Goal: Information Seeking & Learning: Learn about a topic

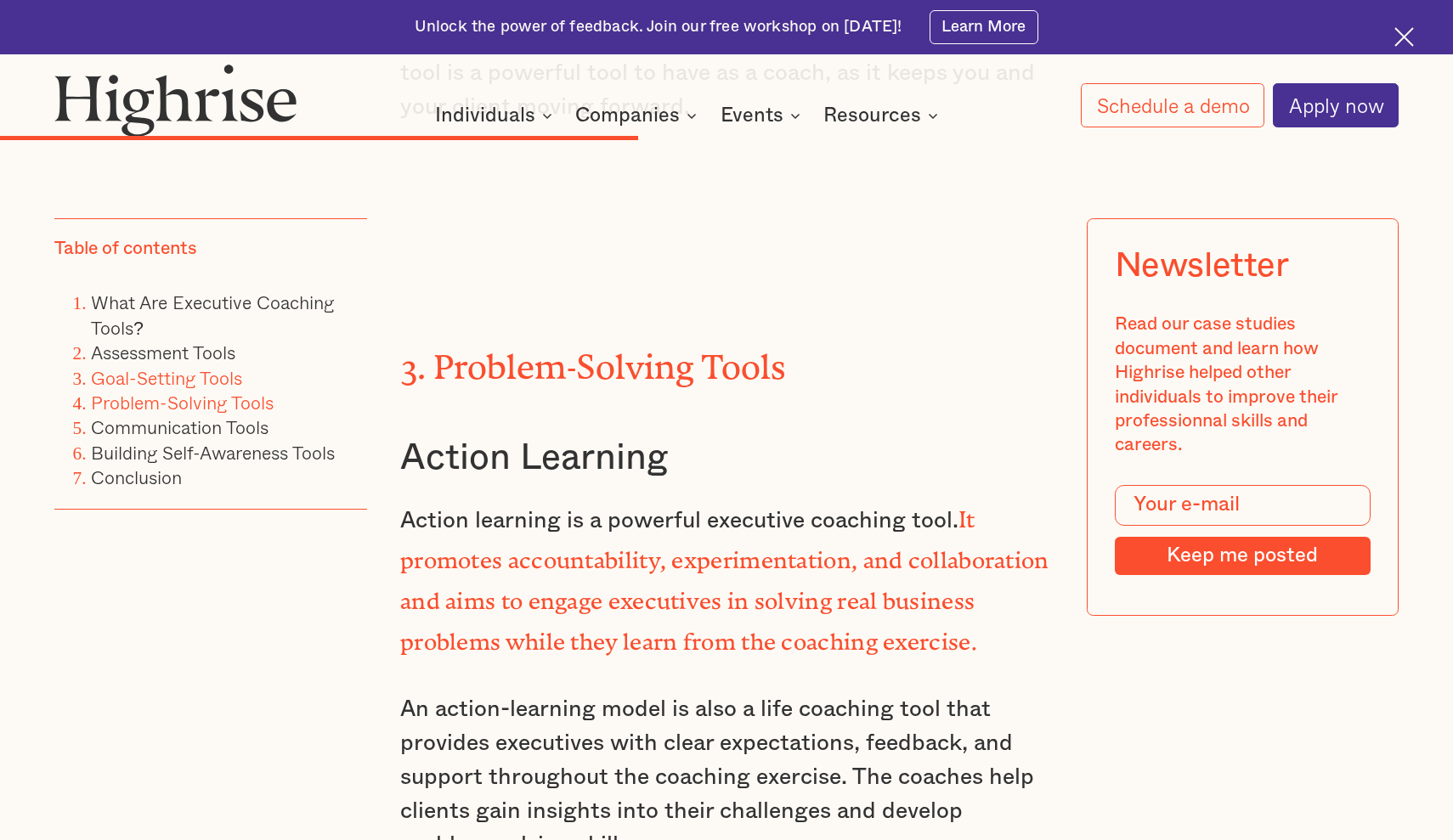
click at [161, 378] on link "Goal-Setting Tools" at bounding box center [167, 376] width 151 height 28
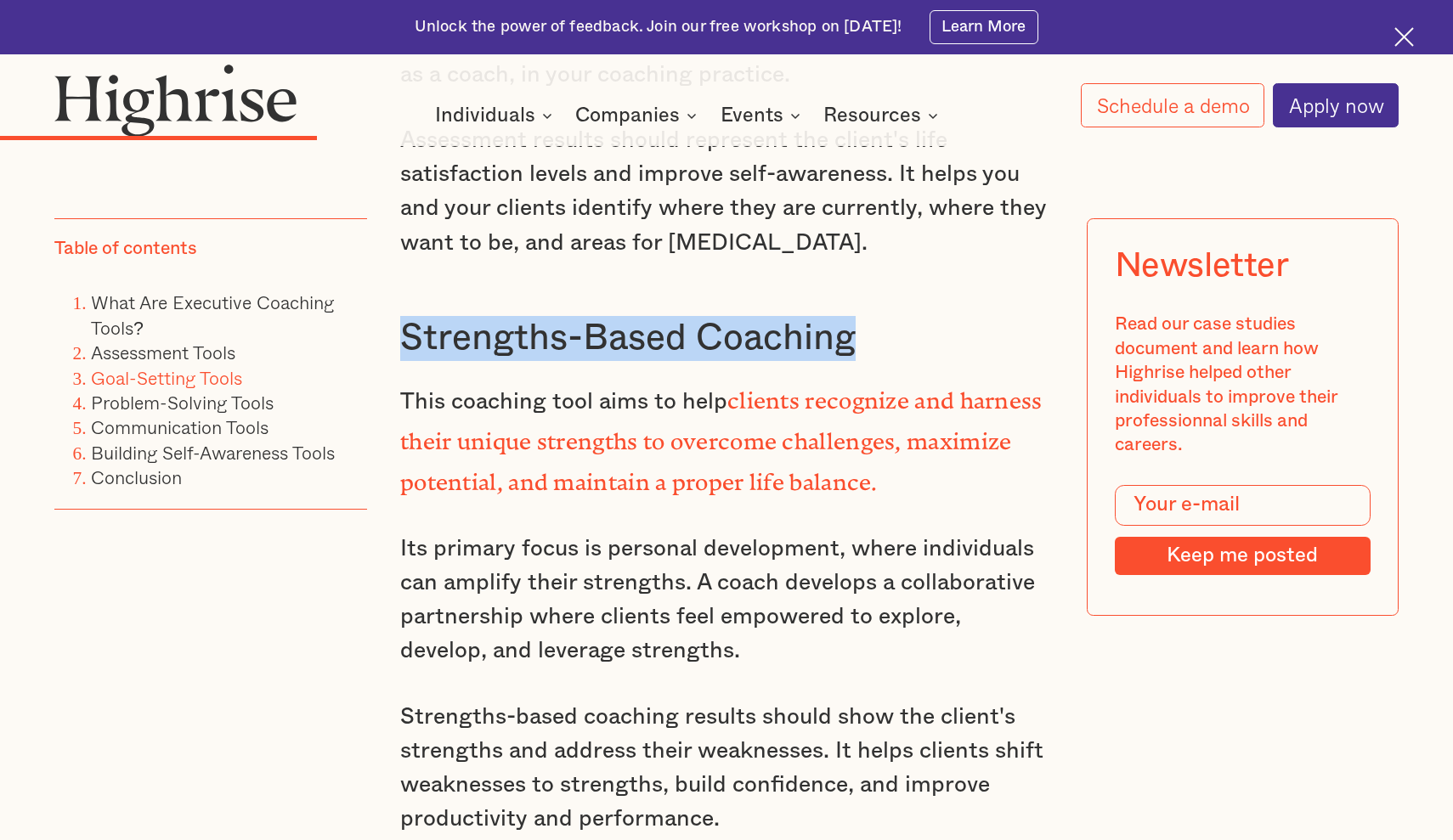
scroll to position [7696, 0]
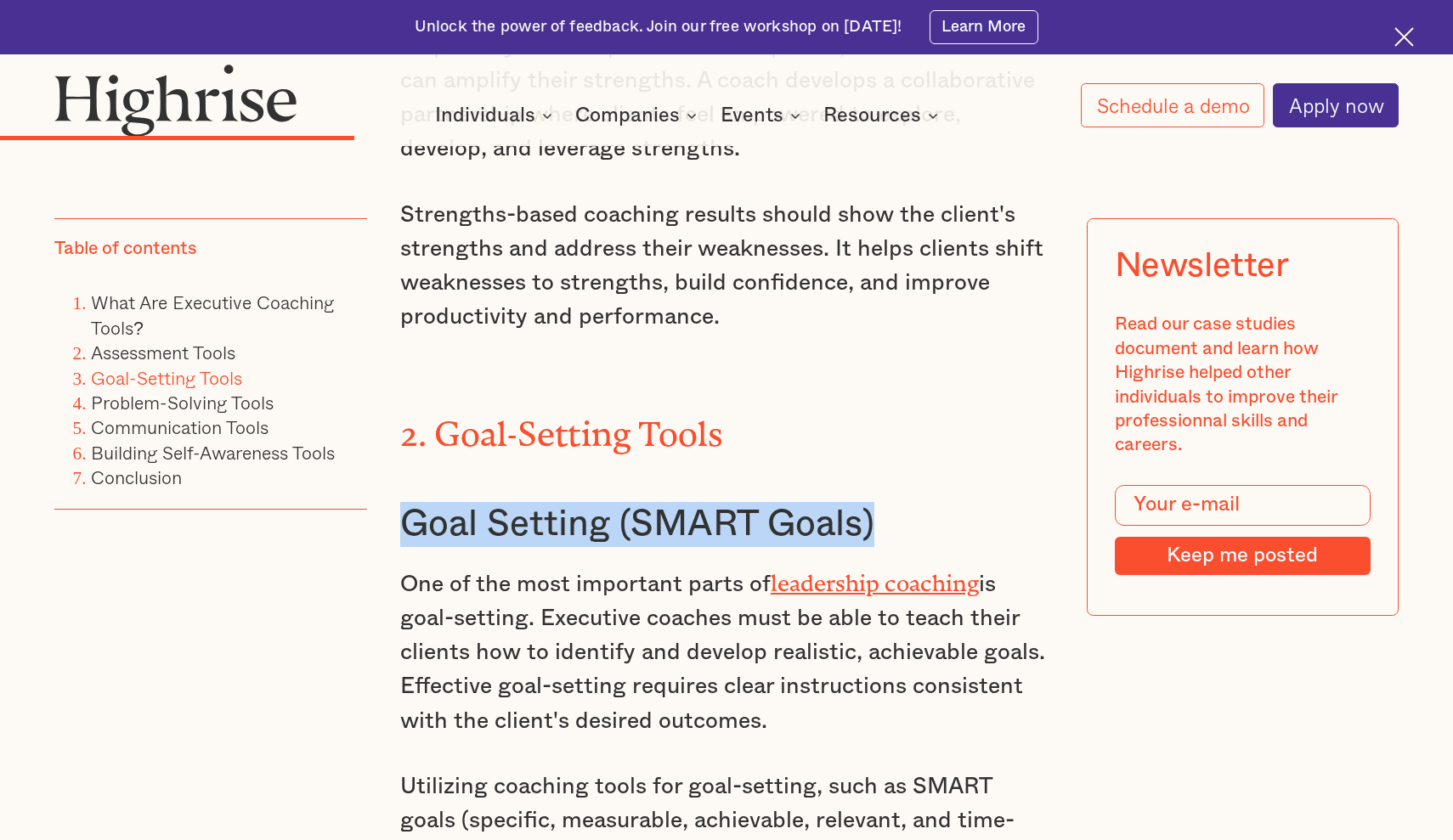
drag, startPoint x: 405, startPoint y: 391, endPoint x: 912, endPoint y: 380, distance: 507.1
click at [912, 502] on h3 "Goal Setting (SMART Goals)" at bounding box center [726, 524] width 653 height 45
copy h3 "Goal Setting (SMART Goals)"
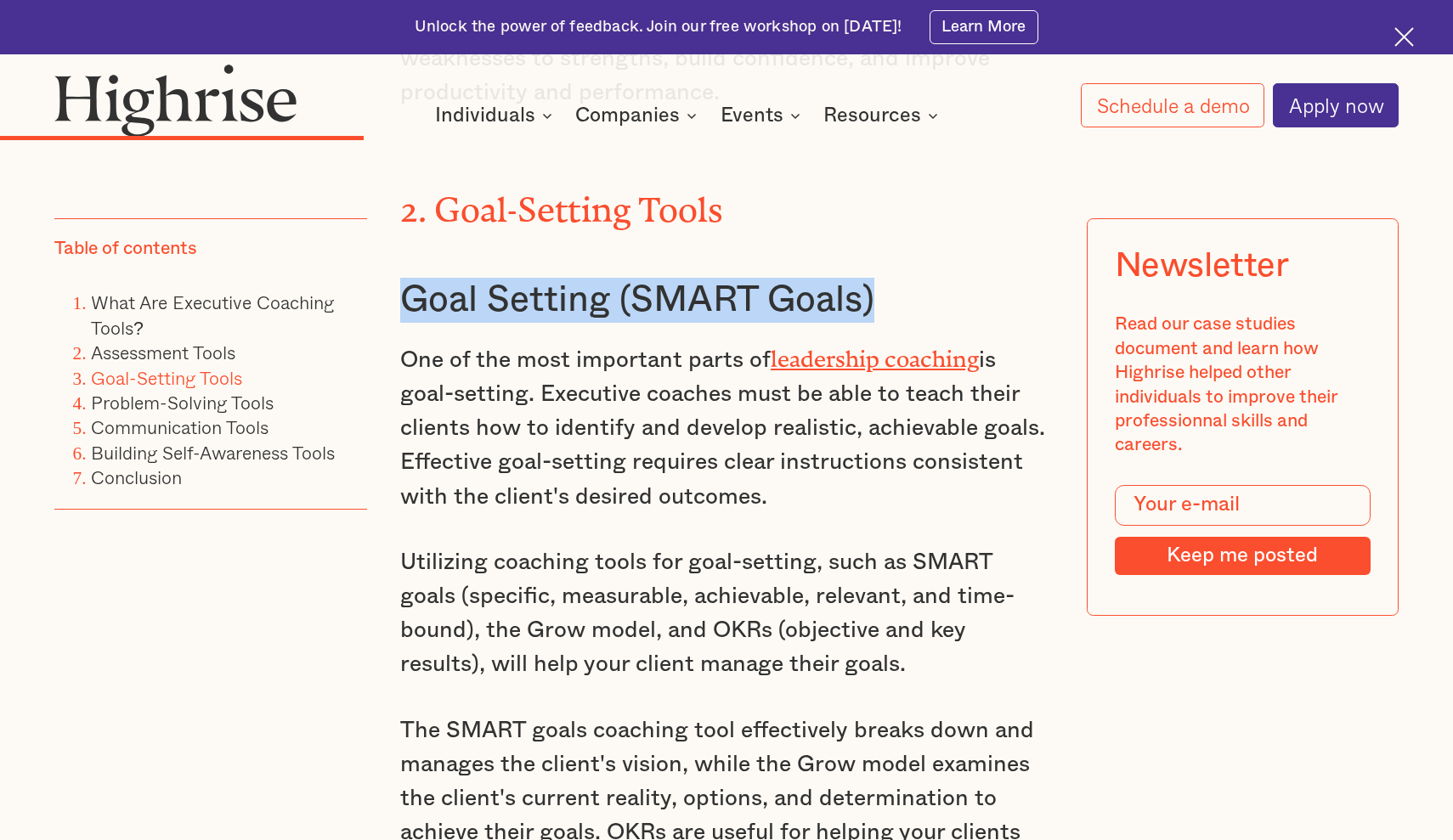
scroll to position [7938, 0]
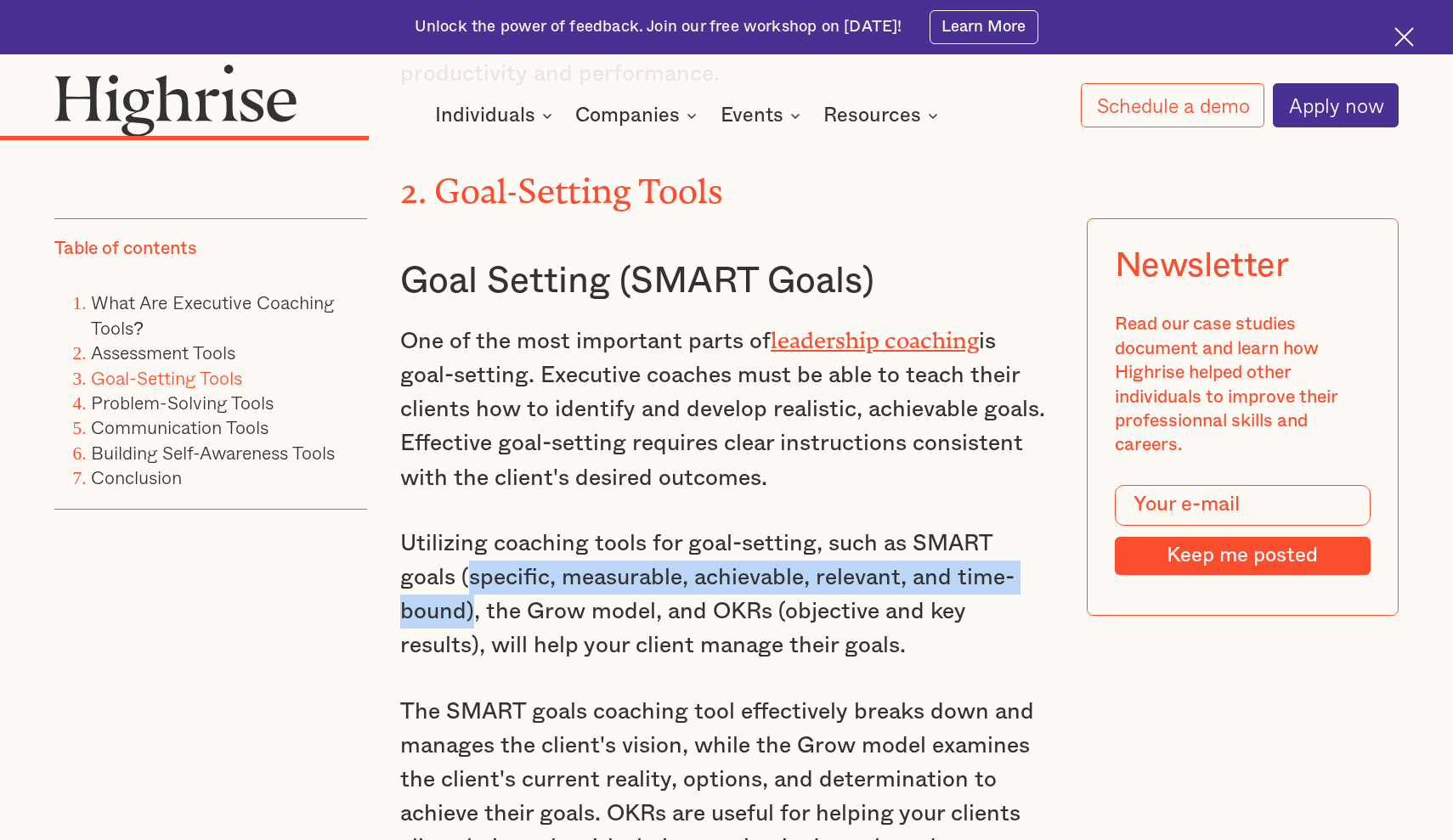
drag, startPoint x: 407, startPoint y: 438, endPoint x: 1027, endPoint y: 442, distance: 620.0
click at [1027, 527] on p "Utilizing coaching tools for goal-setting, such as SMART goals (specific, measu…" at bounding box center [726, 594] width 653 height 136
copy p "specific, measurable, achievable, relevant, and time-bound)"
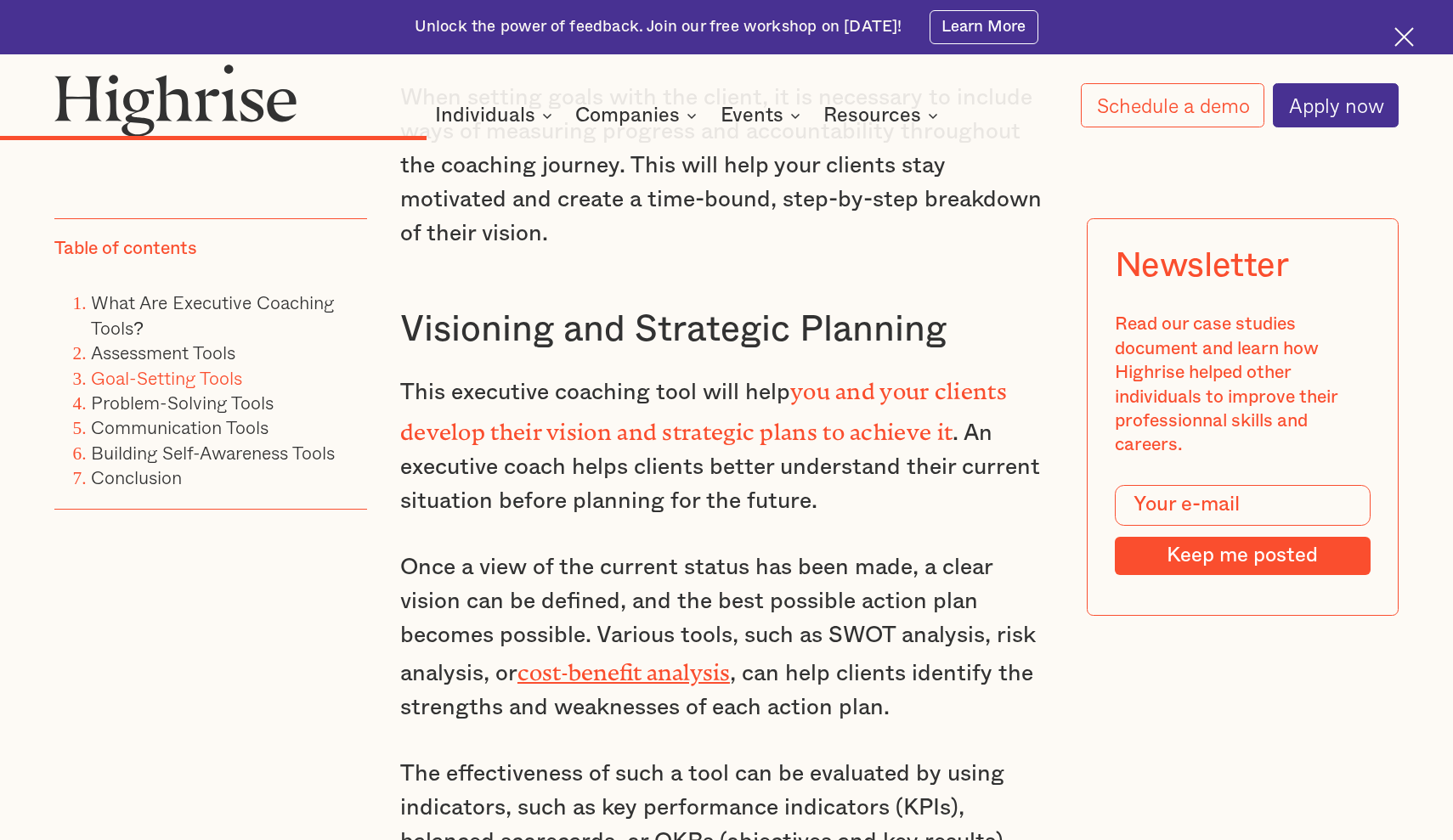
scroll to position [8890, 0]
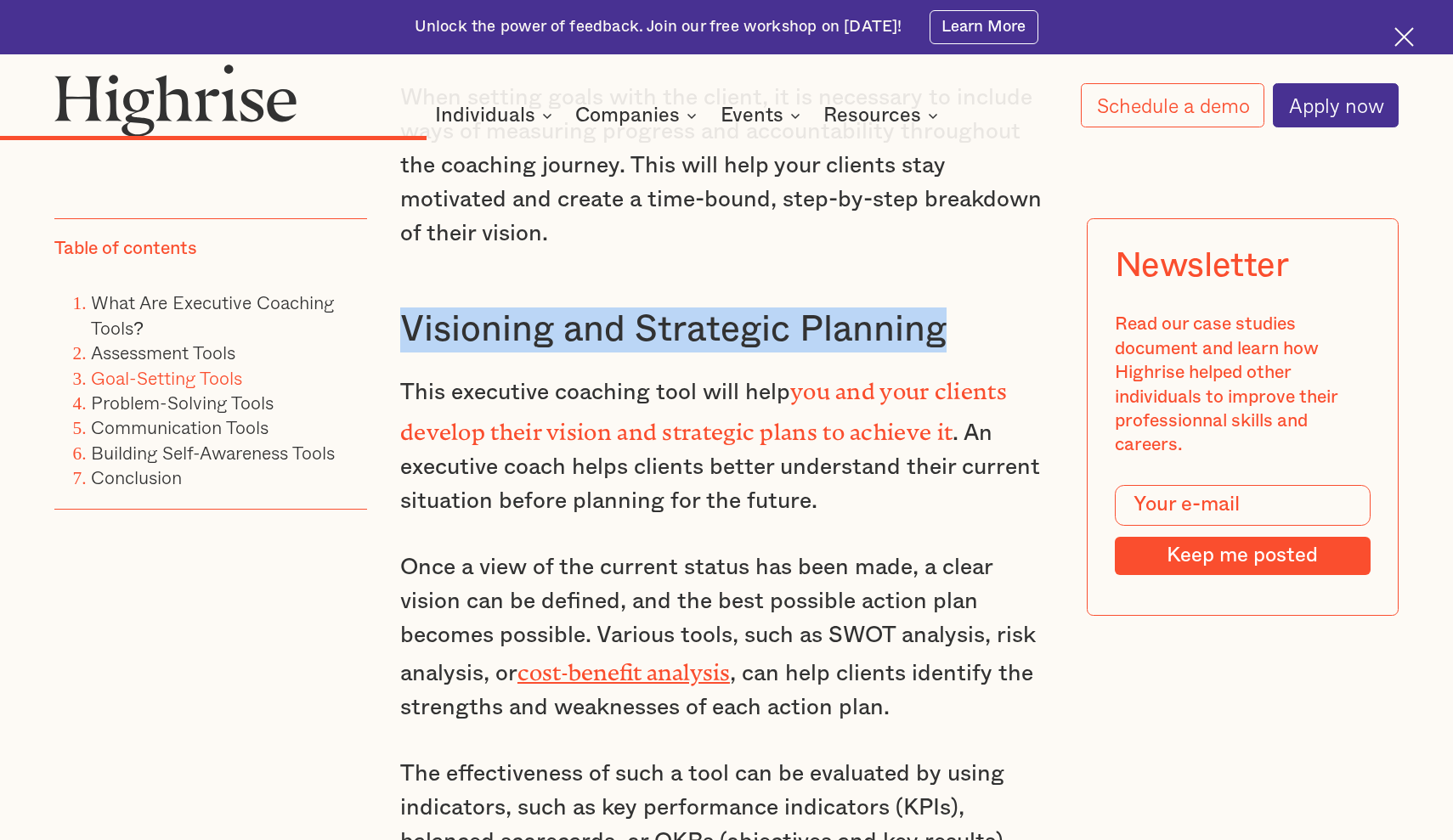
drag, startPoint x: 949, startPoint y: 190, endPoint x: 382, endPoint y: 190, distance: 567.0
copy h3 "Visioning and Strategic Planning"
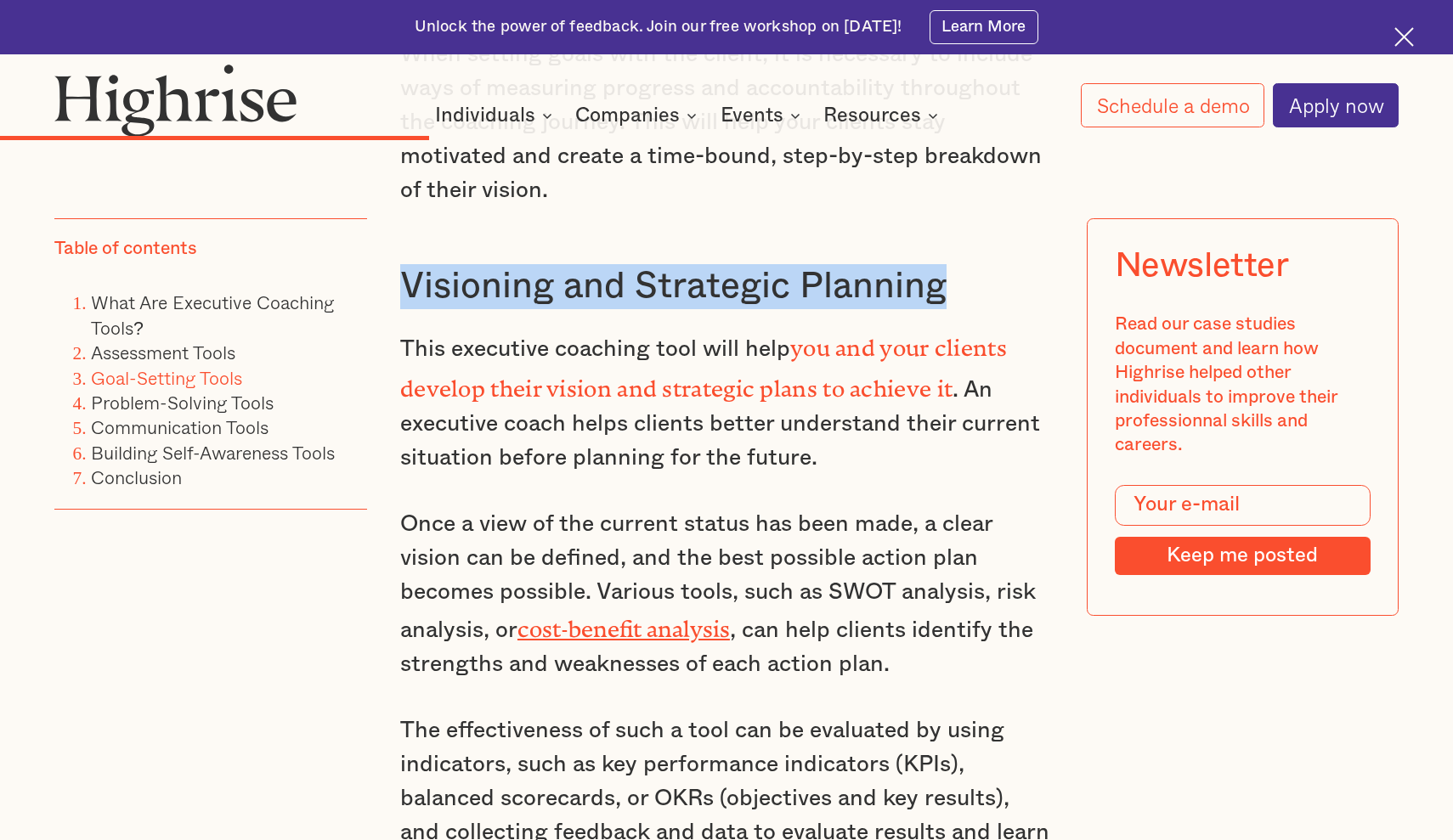
scroll to position [8929, 0]
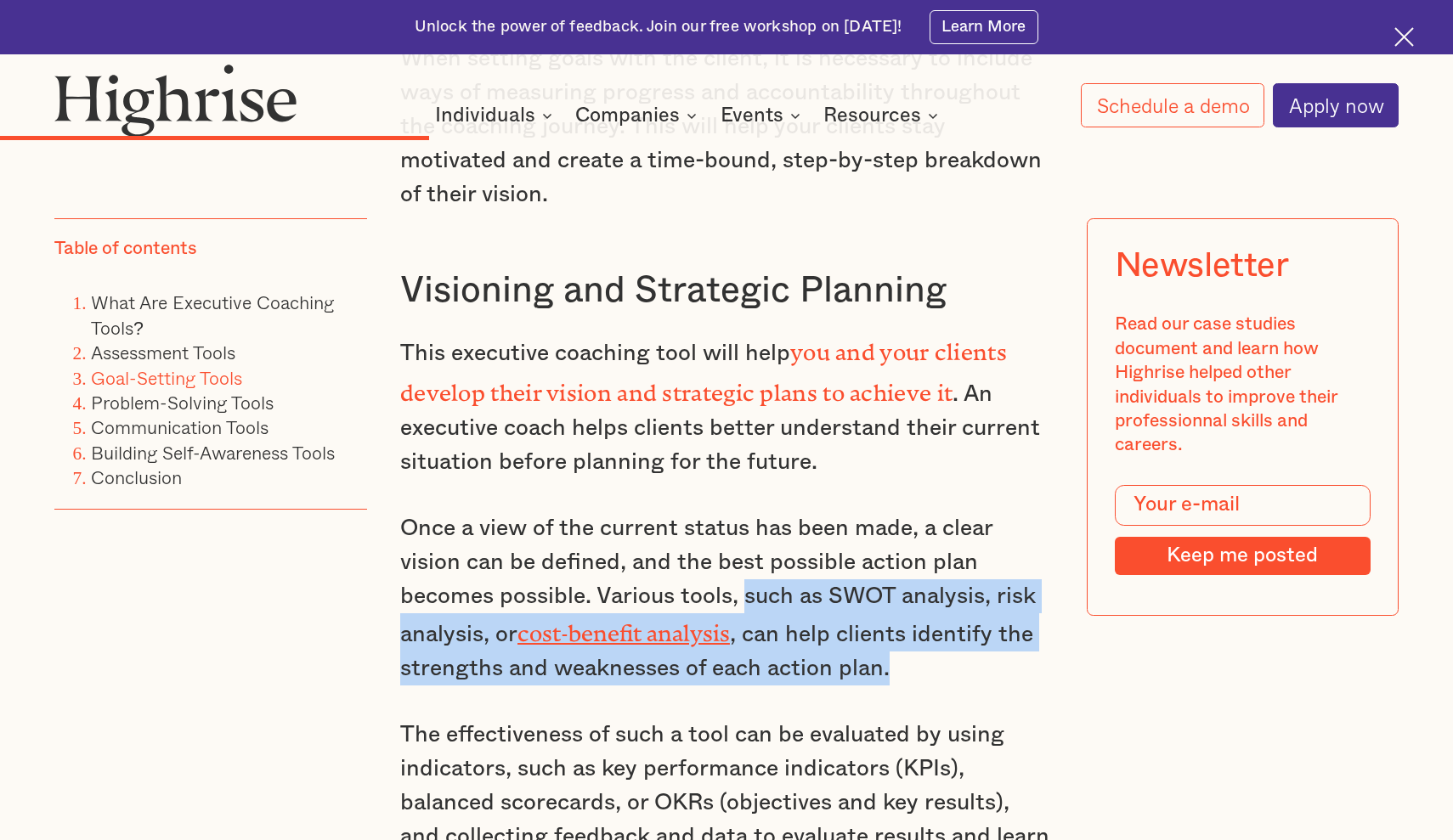
drag, startPoint x: 745, startPoint y: 444, endPoint x: 899, endPoint y: 507, distance: 166.4
click at [899, 511] on p "Once a view of the current status has been made, a clear vision can be defined,…" at bounding box center [726, 598] width 653 height 174
copy p "such as SWOT analysis, risk analysis, or cost-benefit analysis , can help clien…"
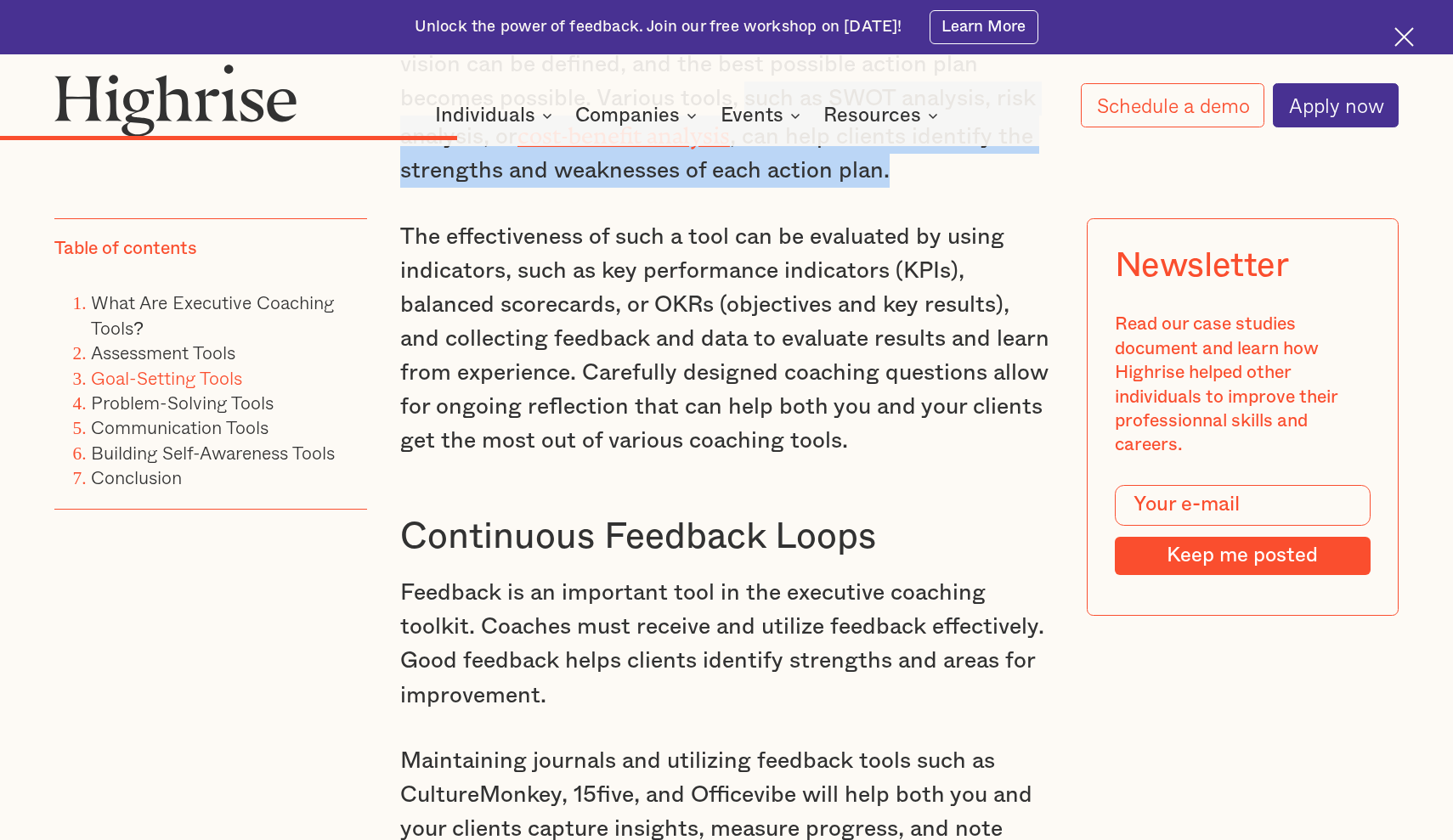
scroll to position [9530, 0]
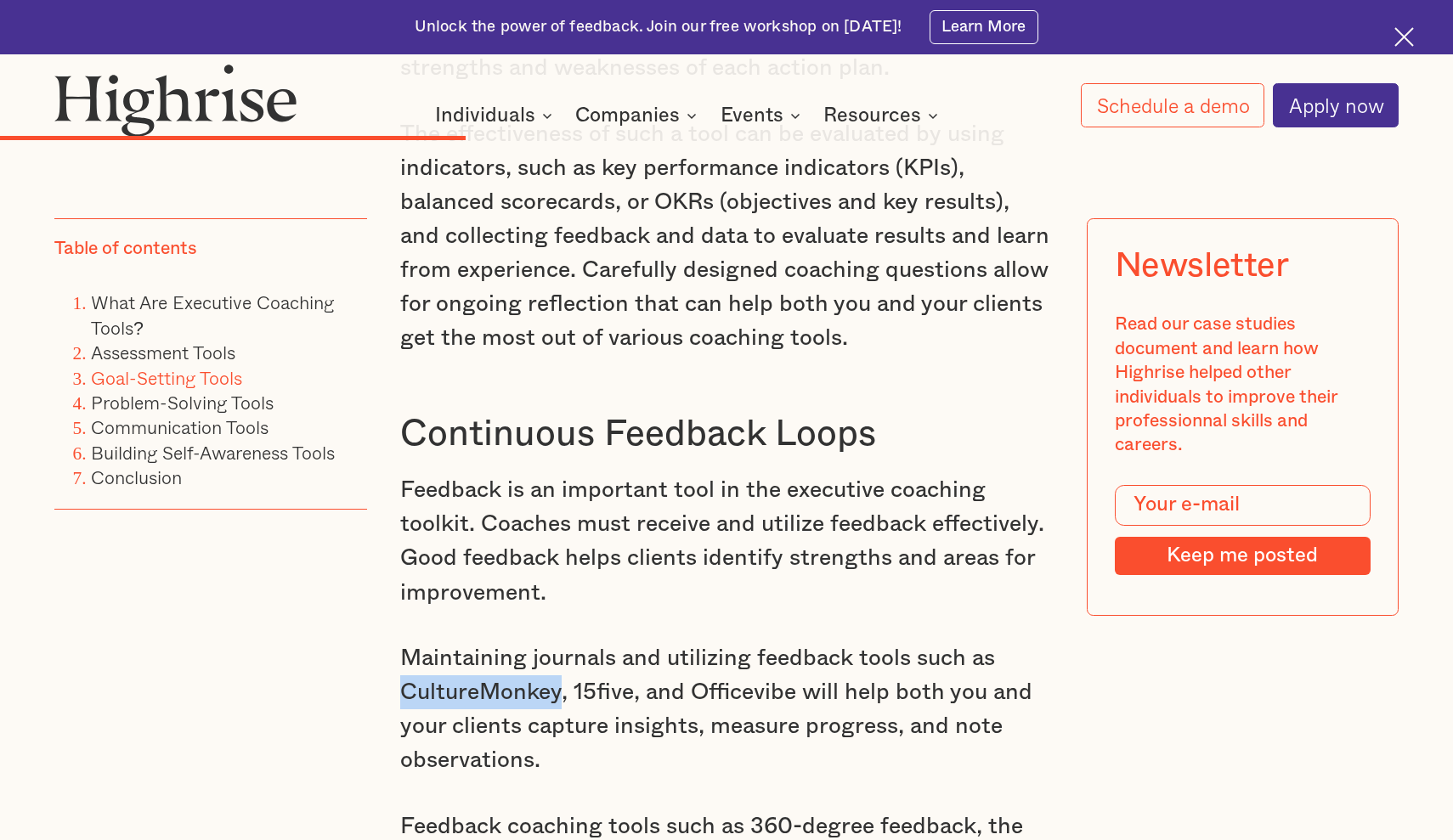
drag, startPoint x: 397, startPoint y: 530, endPoint x: 562, endPoint y: 537, distance: 165.1
copy p "CultureMonkey"
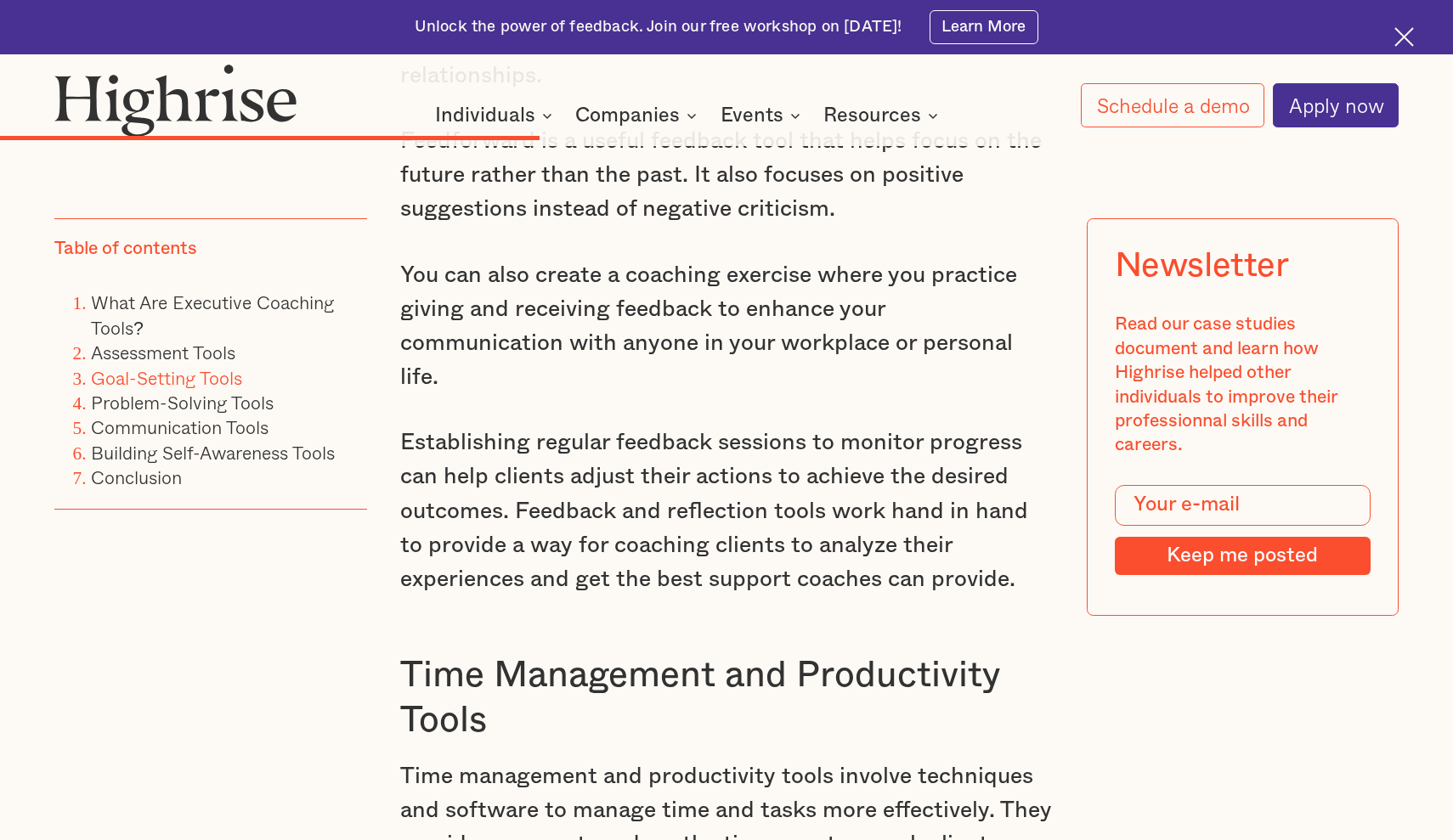
scroll to position [10753, 0]
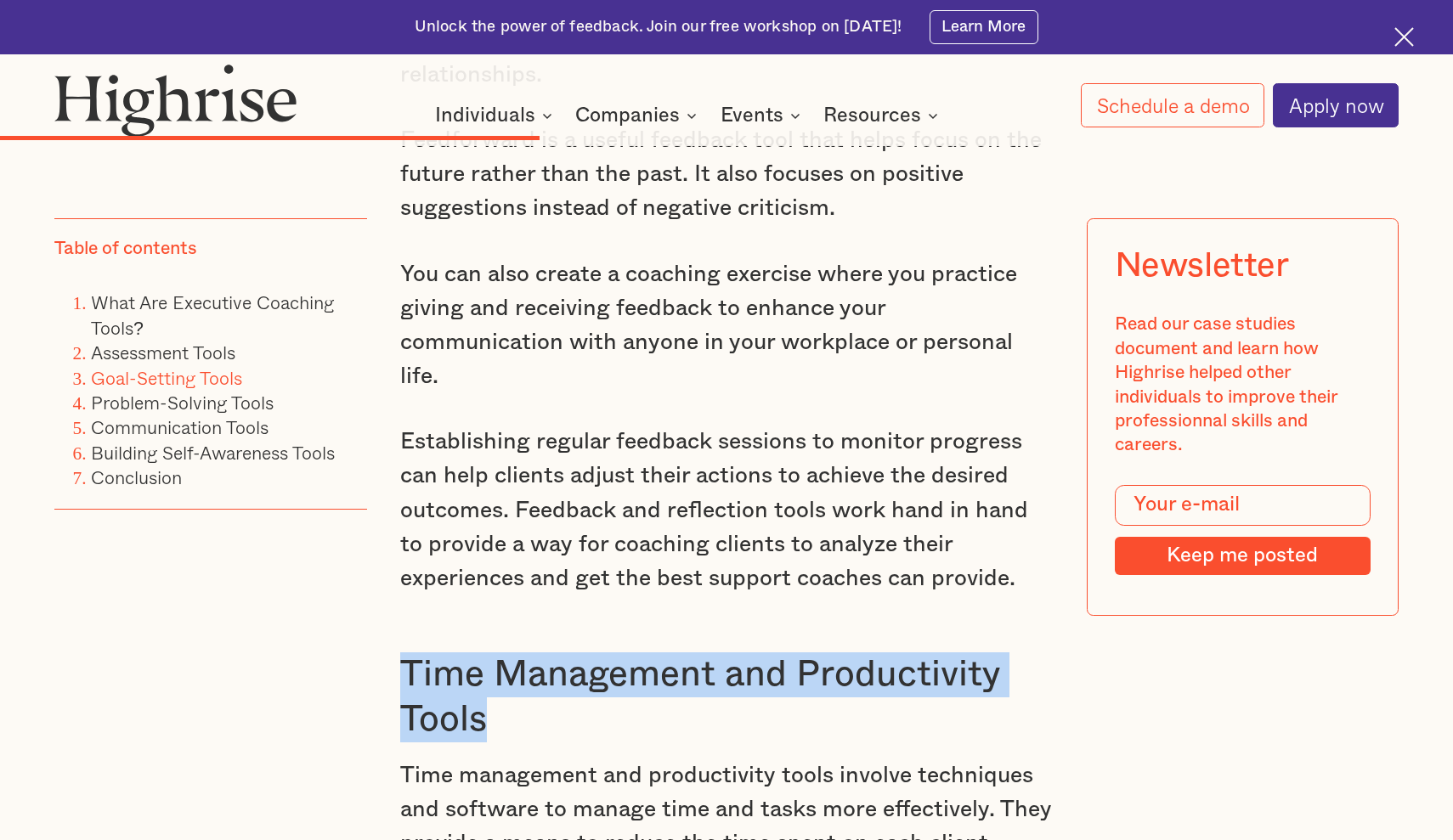
drag, startPoint x: 493, startPoint y: 526, endPoint x: 408, endPoint y: 489, distance: 92.7
click at [408, 652] on h3 "Time Management and Productivity Tools" at bounding box center [726, 698] width 653 height 91
copy h3 "Time Management and Productivity Tools"
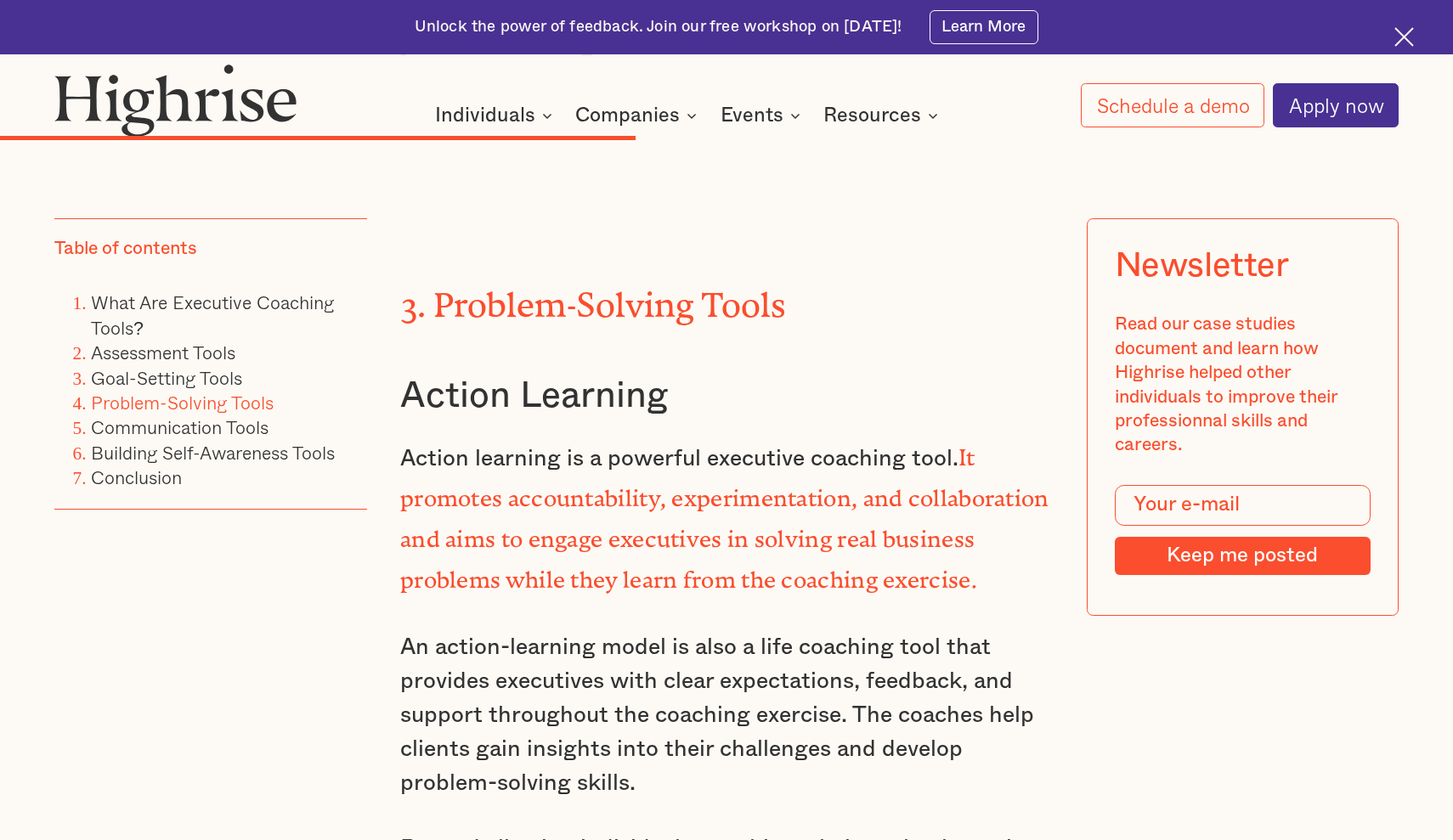
scroll to position [12308, 0]
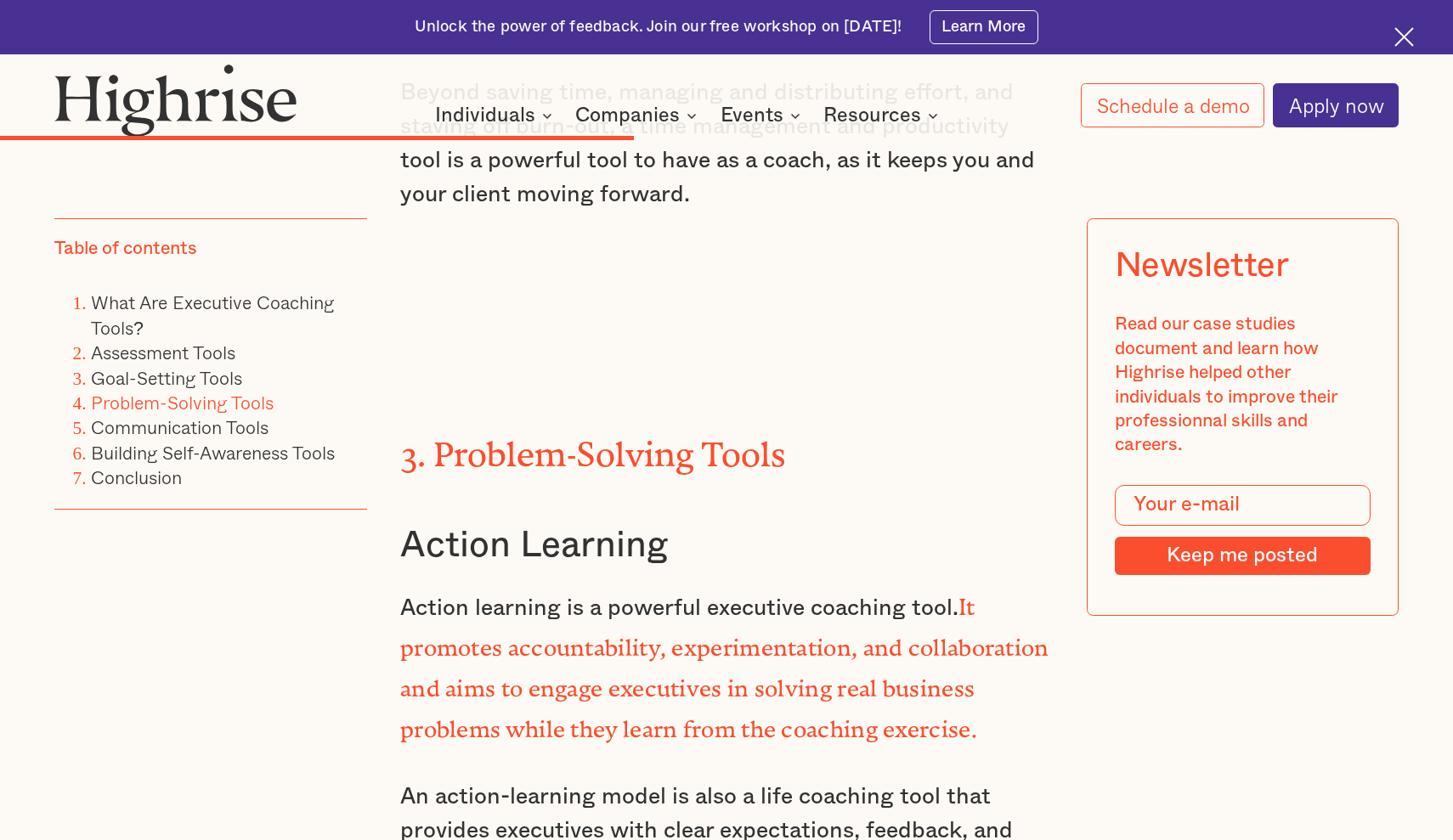
click at [657, 523] on h3 "Action Learning" at bounding box center [726, 545] width 653 height 45
drag, startPoint x: 658, startPoint y: 341, endPoint x: 410, endPoint y: 335, distance: 248.1
click at [410, 523] on h3 "Action Learning" at bounding box center [726, 545] width 653 height 45
copy h3 "Action Learning"
click at [1426, 1] on div "Unlock the power of feedback. Join our free workshop on [DATE]! Learn More" at bounding box center [726, 27] width 1453 height 55
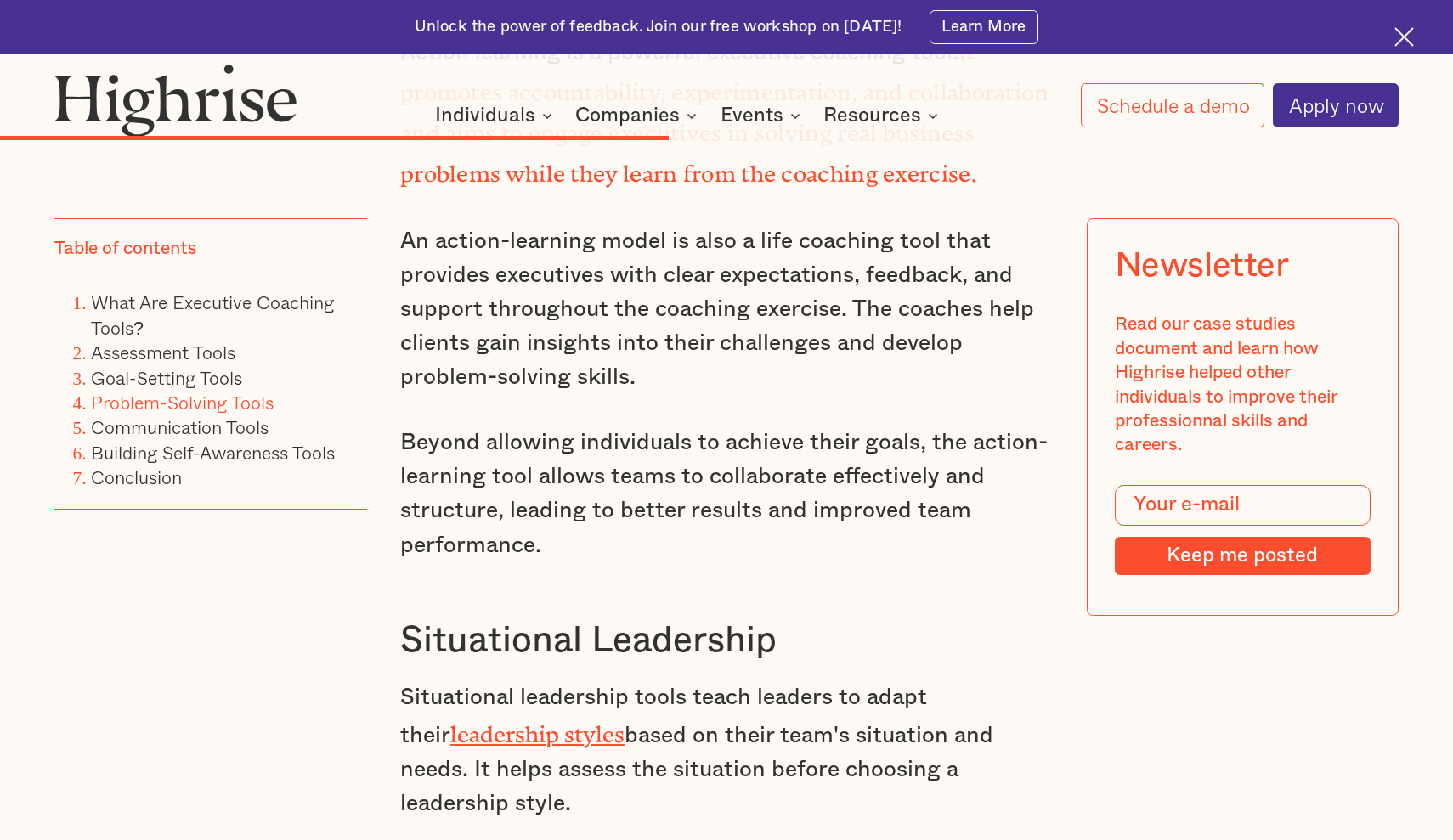
scroll to position [12892, 0]
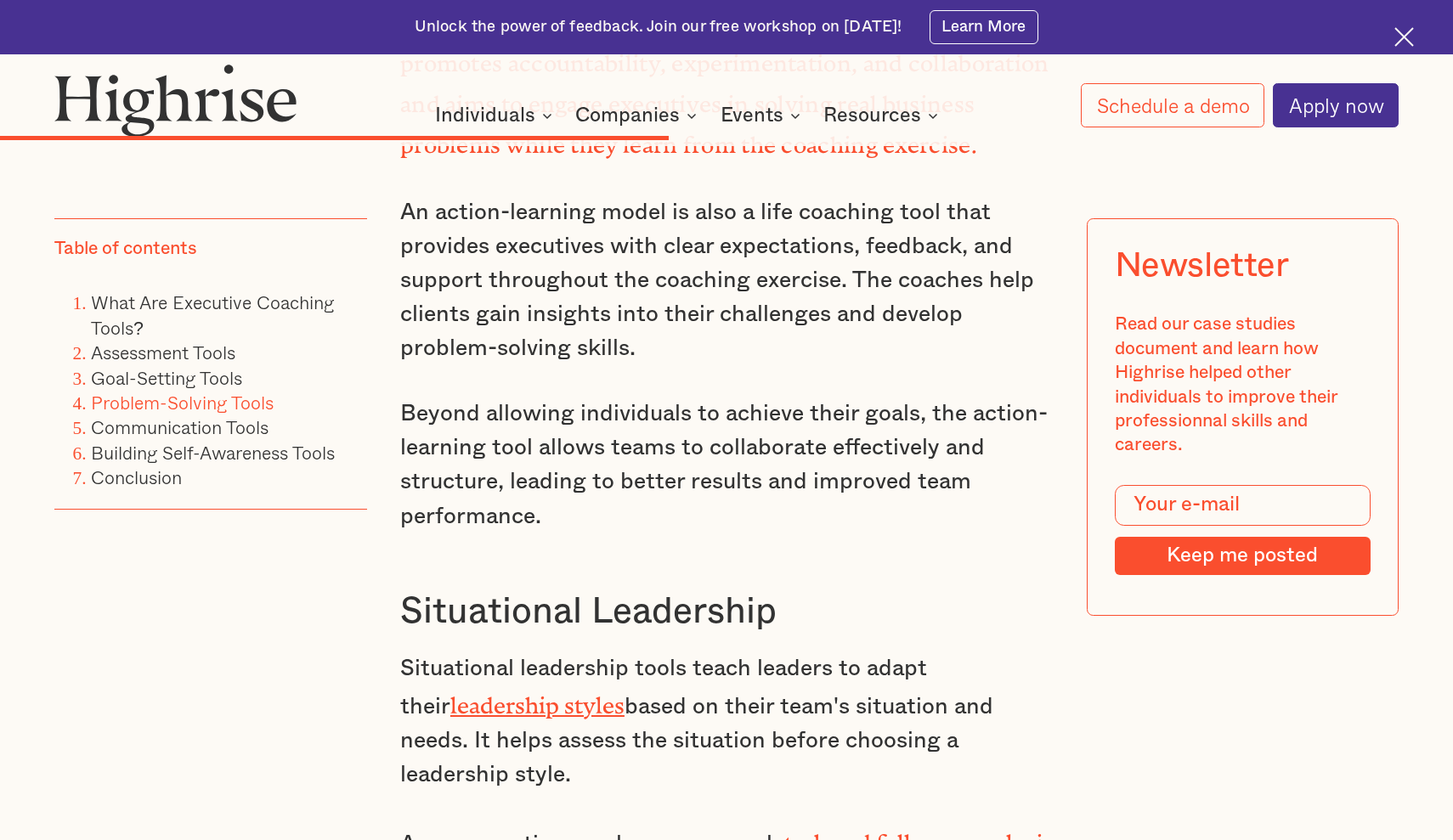
click at [864, 830] on link "task and follower analysis tools" at bounding box center [726, 856] width 653 height 54
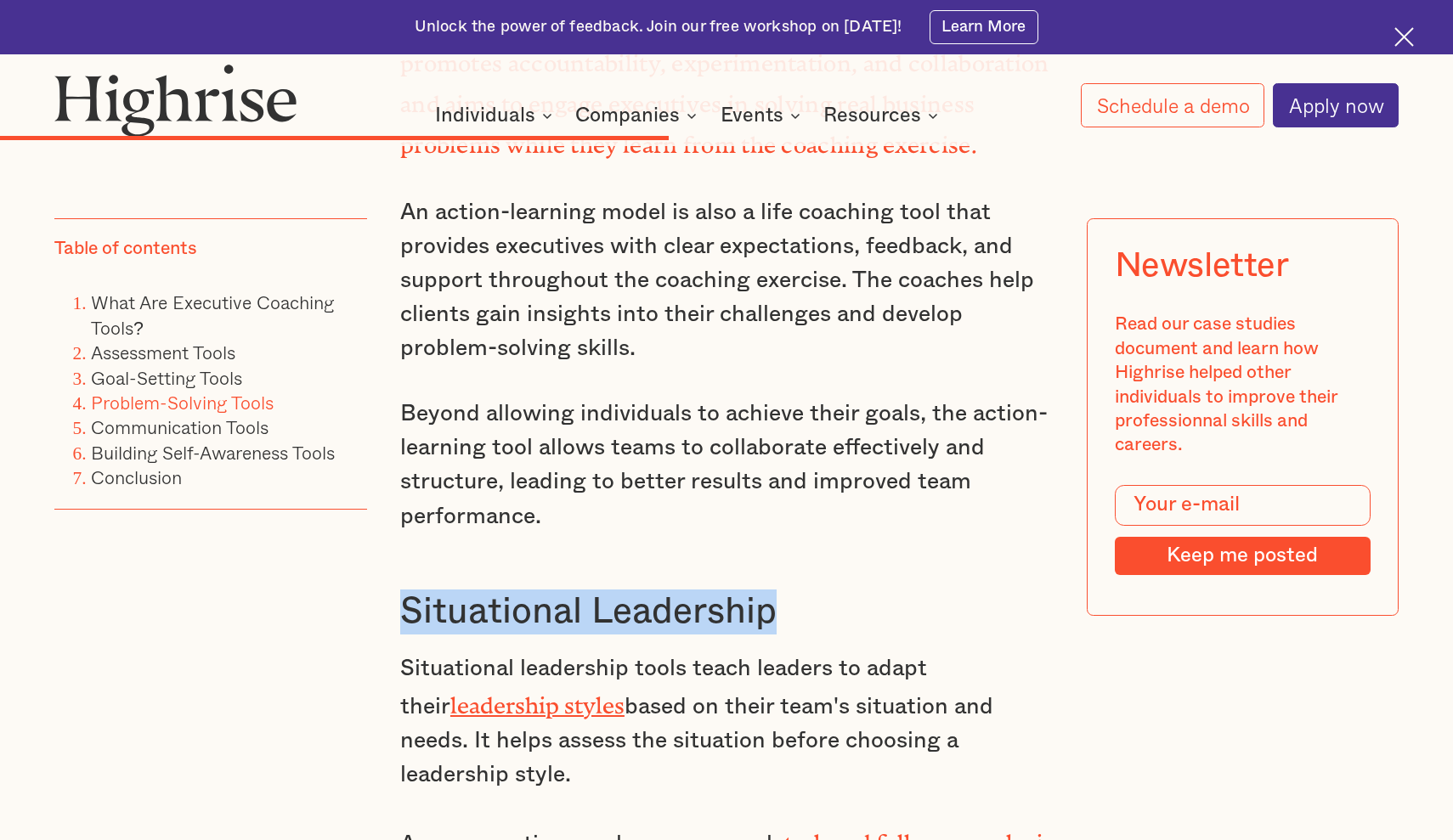
drag, startPoint x: 783, startPoint y: 397, endPoint x: 443, endPoint y: 362, distance: 341.8
copy h3 "Situational Leadership"
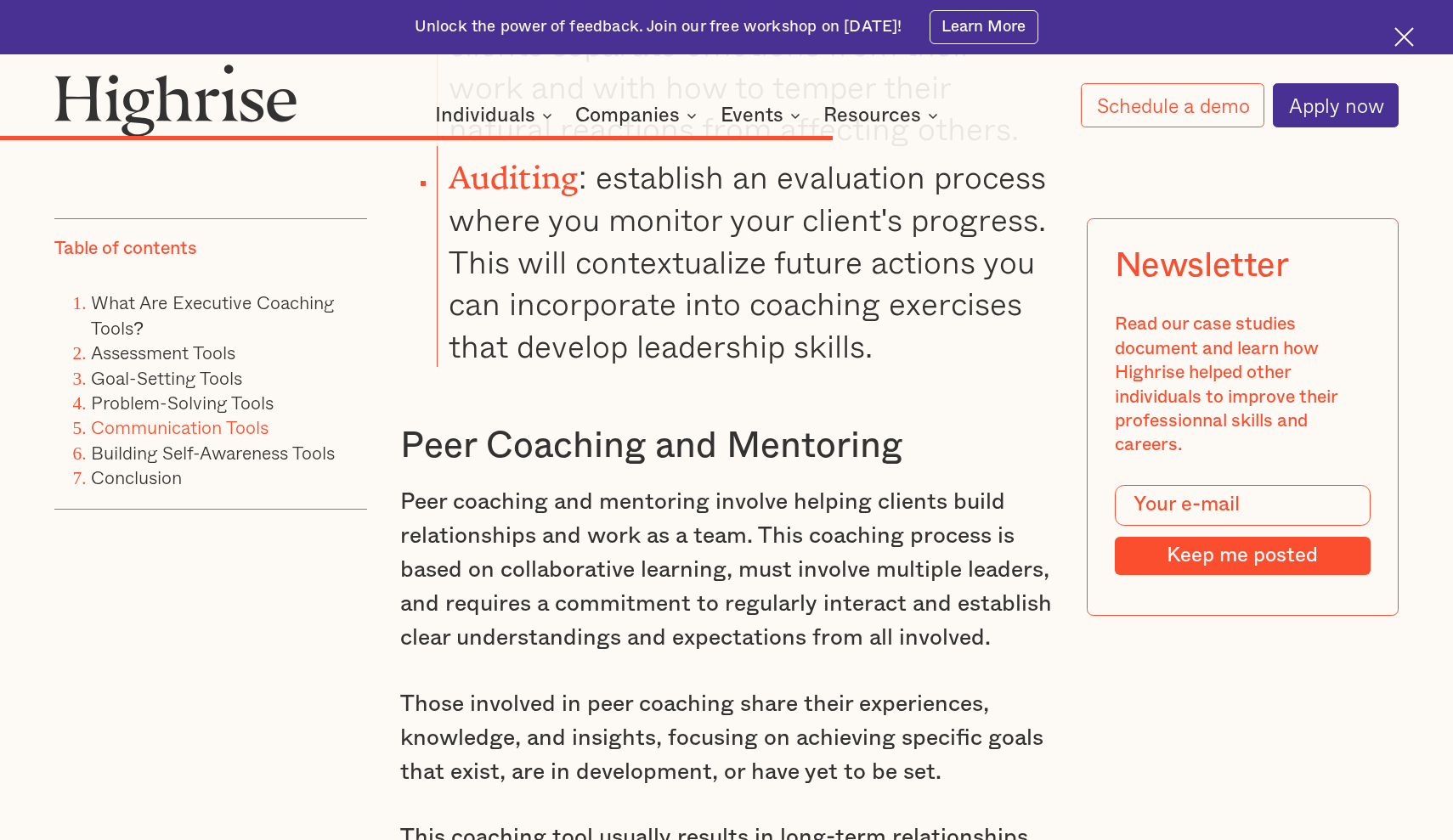
scroll to position [15614, 0]
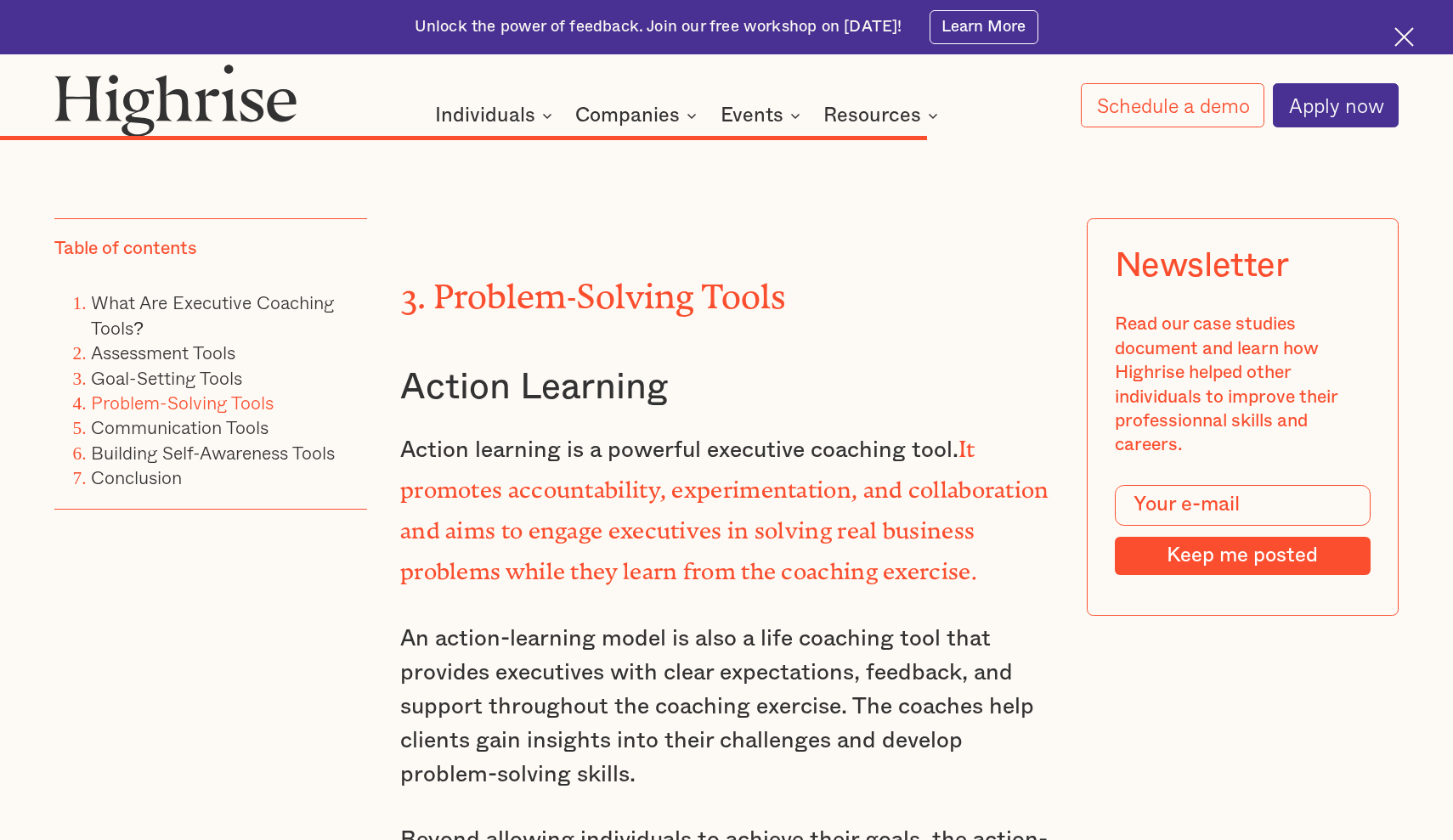
scroll to position [17311, 0]
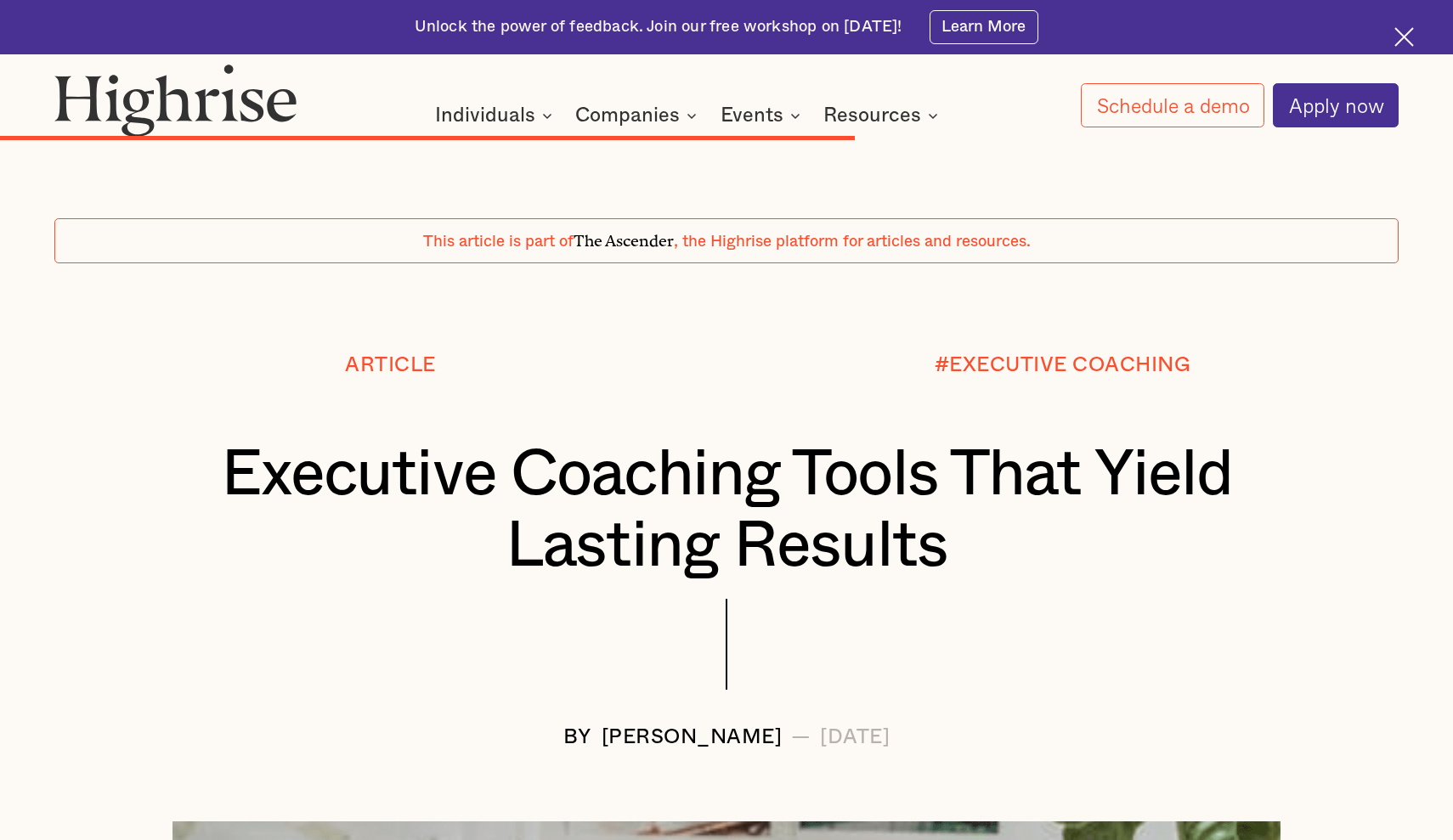
scroll to position [15614, 0]
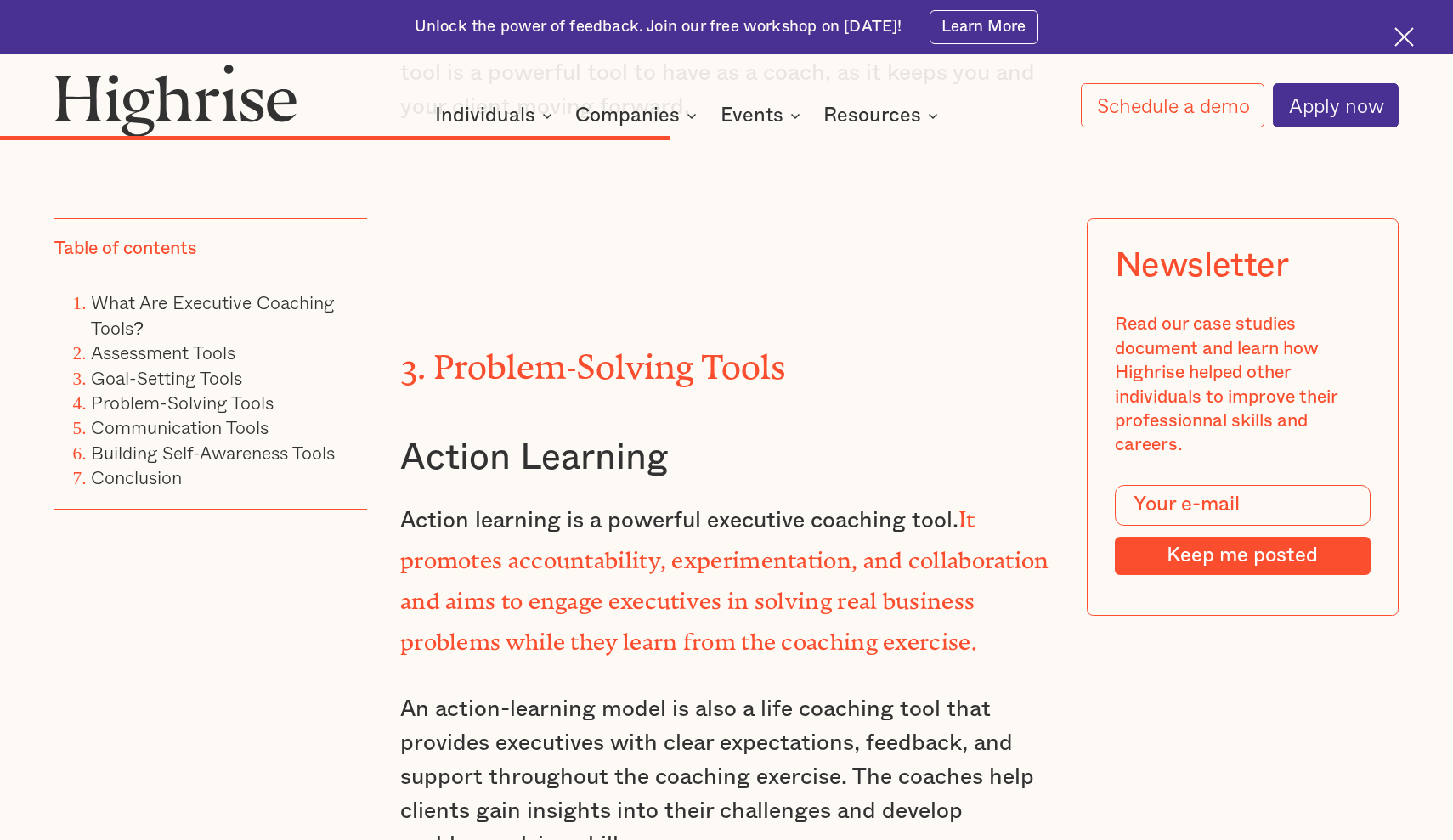
scroll to position [12465, 0]
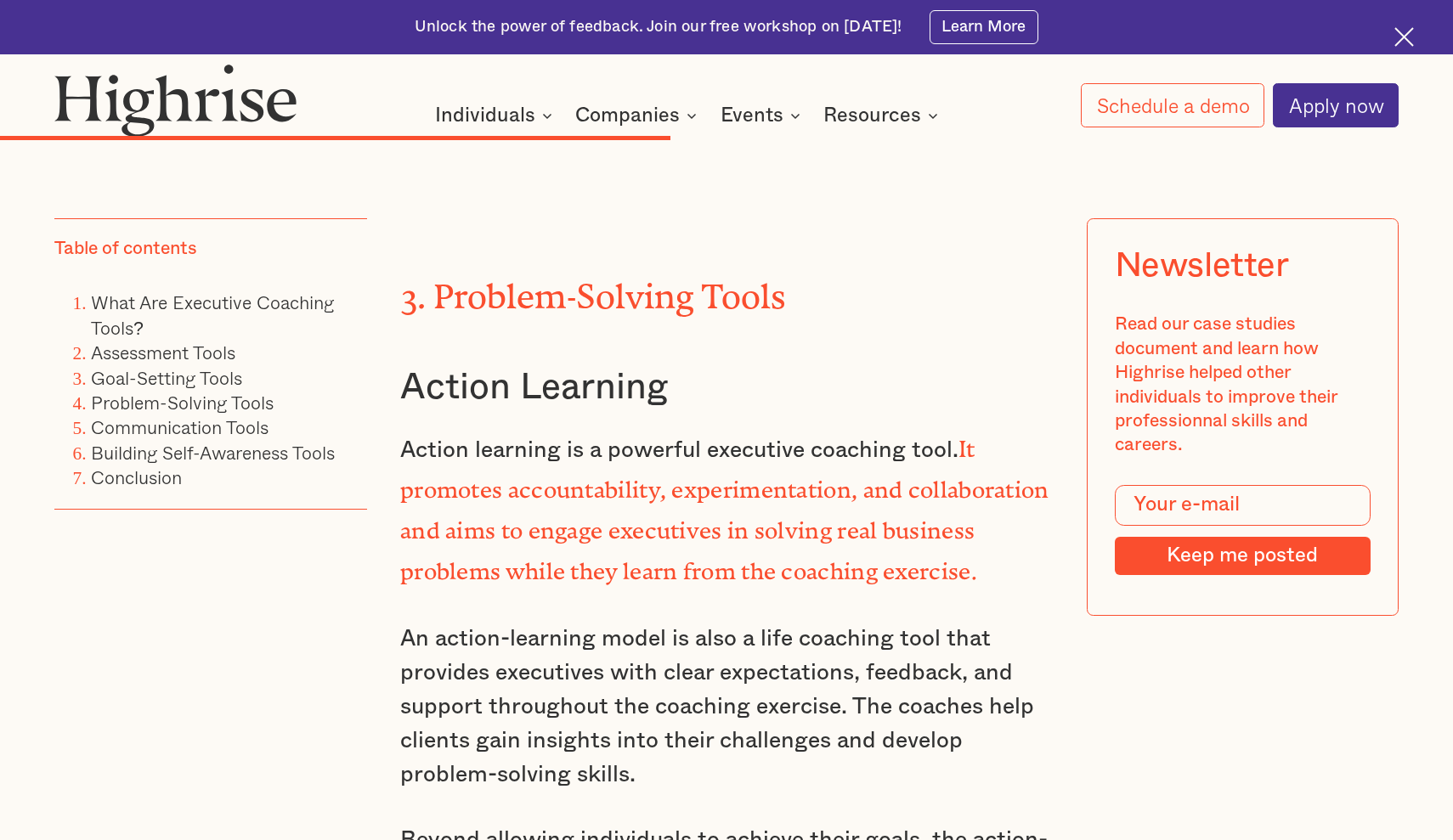
scroll to position [17311, 0]
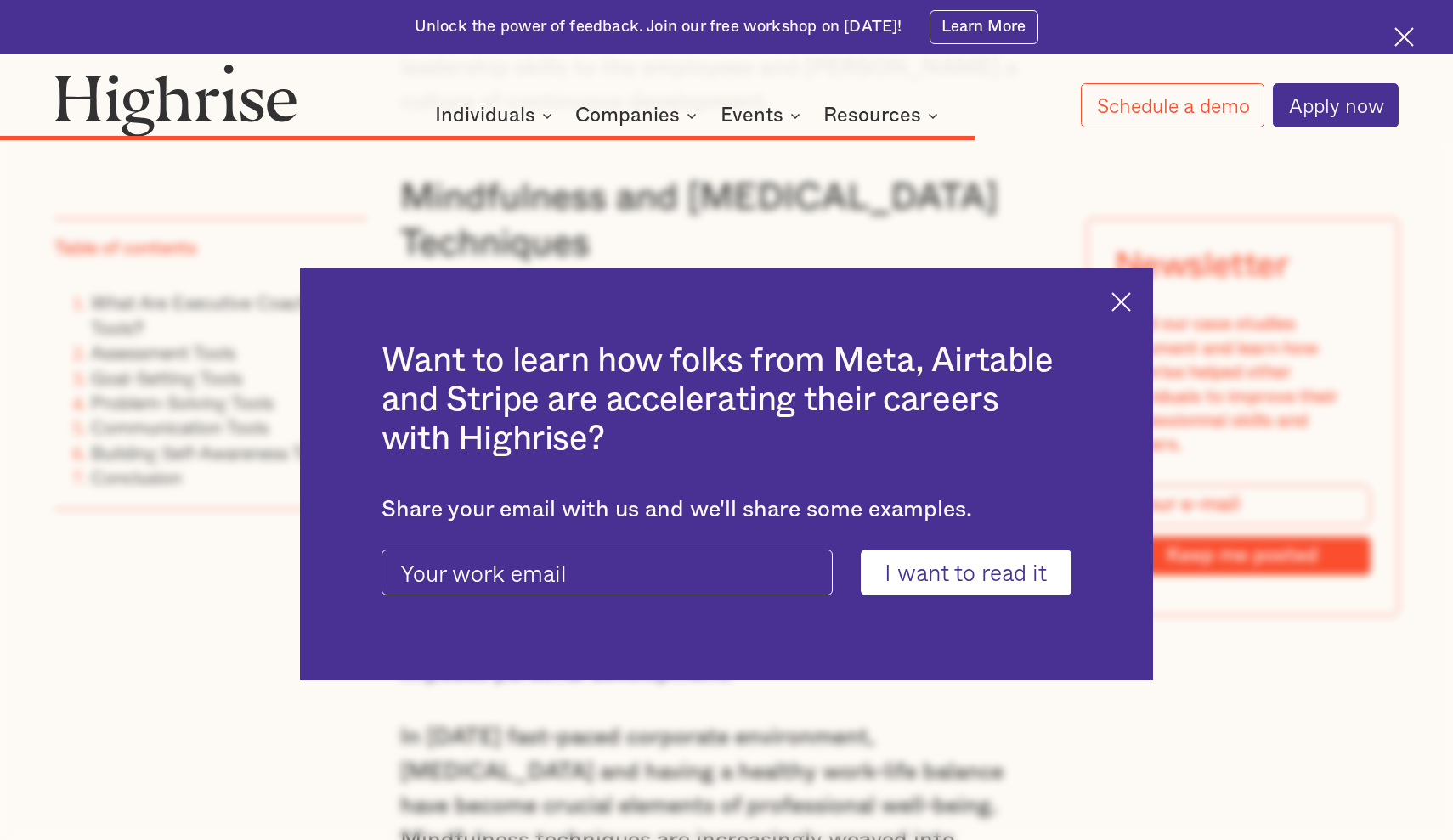
click at [1121, 304] on img at bounding box center [1120, 302] width 19 height 19
